Goal: Task Accomplishment & Management: Use online tool/utility

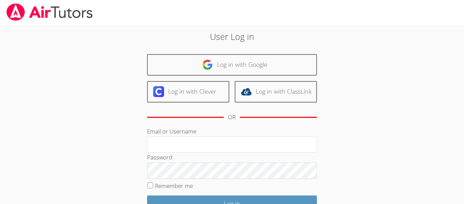
click at [97, 137] on div "User Log in Log in with Google Log in with Clever Log in with ClassLink OR Emai…" at bounding box center [232, 139] width 348 height 230
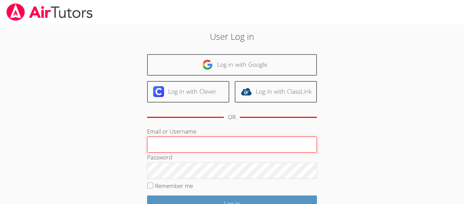
click at [154, 147] on input "Email or Username" at bounding box center [232, 144] width 170 height 16
type input "d.pina1@lodiusd.org"
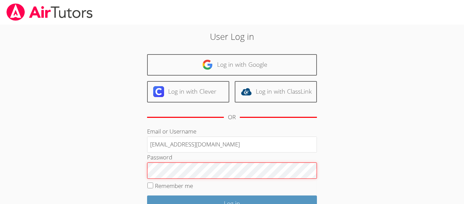
click at [147, 195] on input "Log in" at bounding box center [232, 203] width 170 height 16
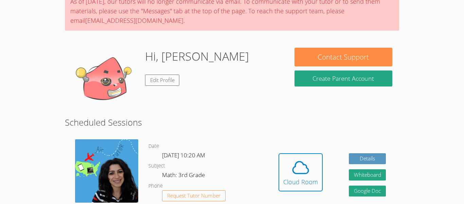
scroll to position [95, 0]
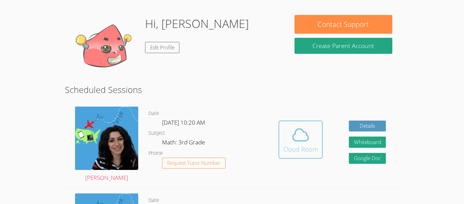
click at [301, 146] on div "Cloud Room" at bounding box center [300, 149] width 35 height 10
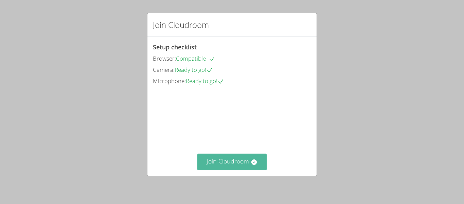
click at [252, 161] on icon at bounding box center [253, 161] width 5 height 5
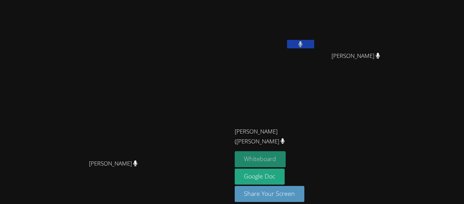
click at [286, 156] on button "Whiteboard" at bounding box center [260, 159] width 51 height 16
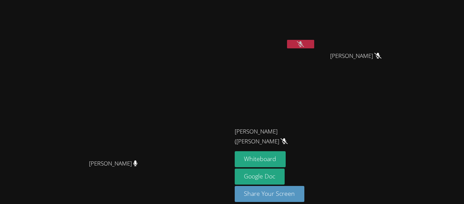
click at [304, 41] on icon at bounding box center [300, 44] width 7 height 6
click at [314, 43] on button at bounding box center [300, 44] width 27 height 8
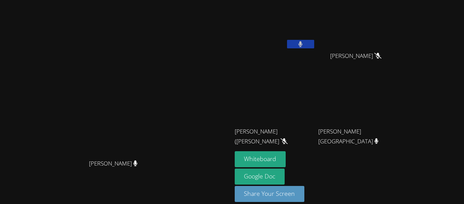
click at [314, 43] on button at bounding box center [300, 44] width 27 height 8
click at [316, 37] on video at bounding box center [275, 26] width 81 height 46
click at [314, 44] on button at bounding box center [300, 44] width 27 height 8
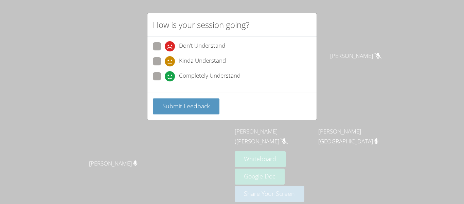
click at [204, 46] on span "Don't Understand" at bounding box center [202, 46] width 46 height 10
click at [171, 46] on input "Don't Understand" at bounding box center [168, 45] width 6 height 6
radio input "true"
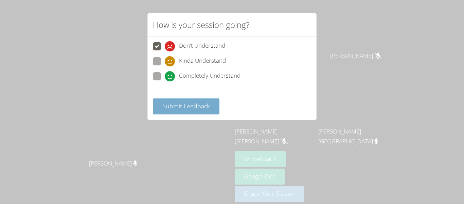
click at [197, 99] on button "Submit Feedback" at bounding box center [186, 106] width 67 height 16
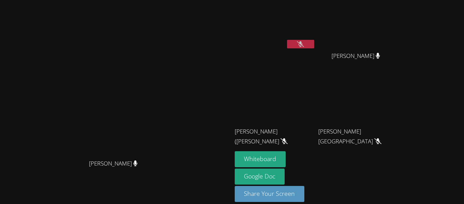
click at [314, 50] on div at bounding box center [300, 45] width 27 height 10
click at [314, 47] on button at bounding box center [300, 44] width 27 height 8
click at [314, 40] on button at bounding box center [300, 44] width 27 height 8
